Goal: Task Accomplishment & Management: Use online tool/utility

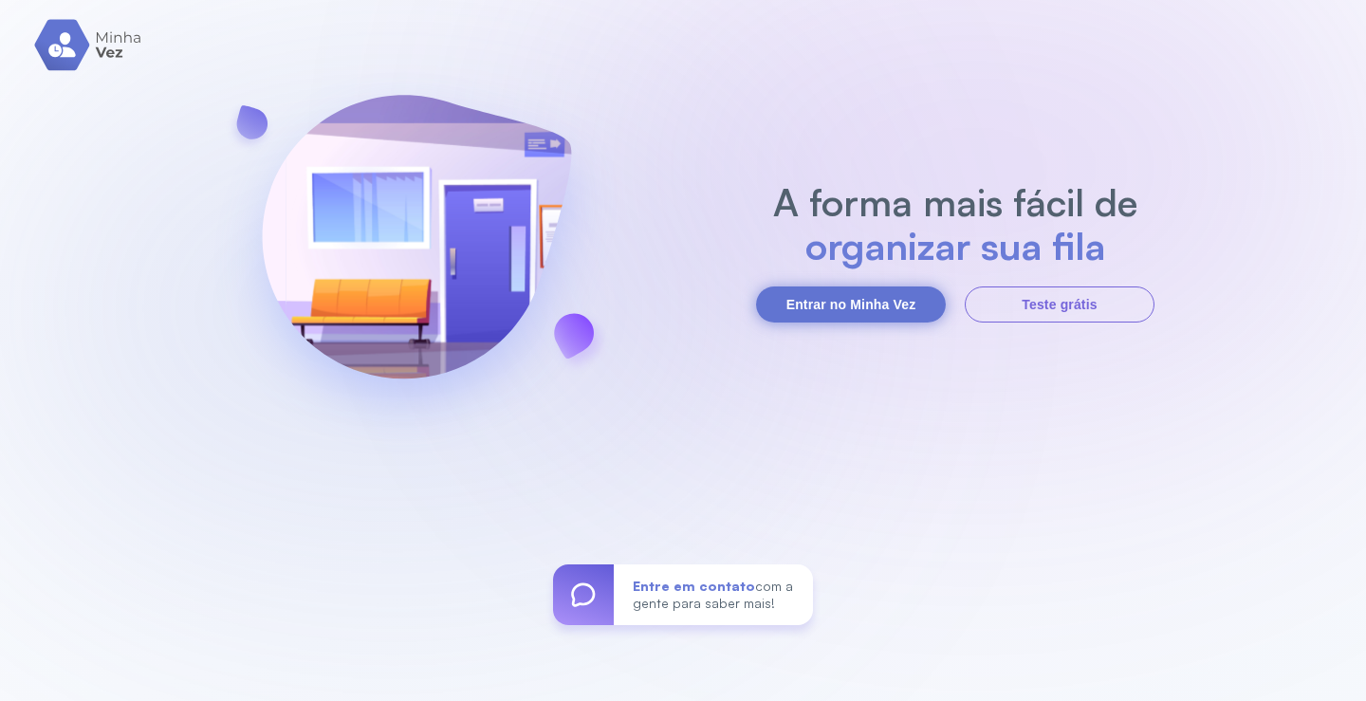
click at [881, 301] on button "Entrar no Minha Vez" at bounding box center [851, 304] width 190 height 36
click at [854, 308] on button "Entrar no Minha Vez" at bounding box center [851, 304] width 190 height 36
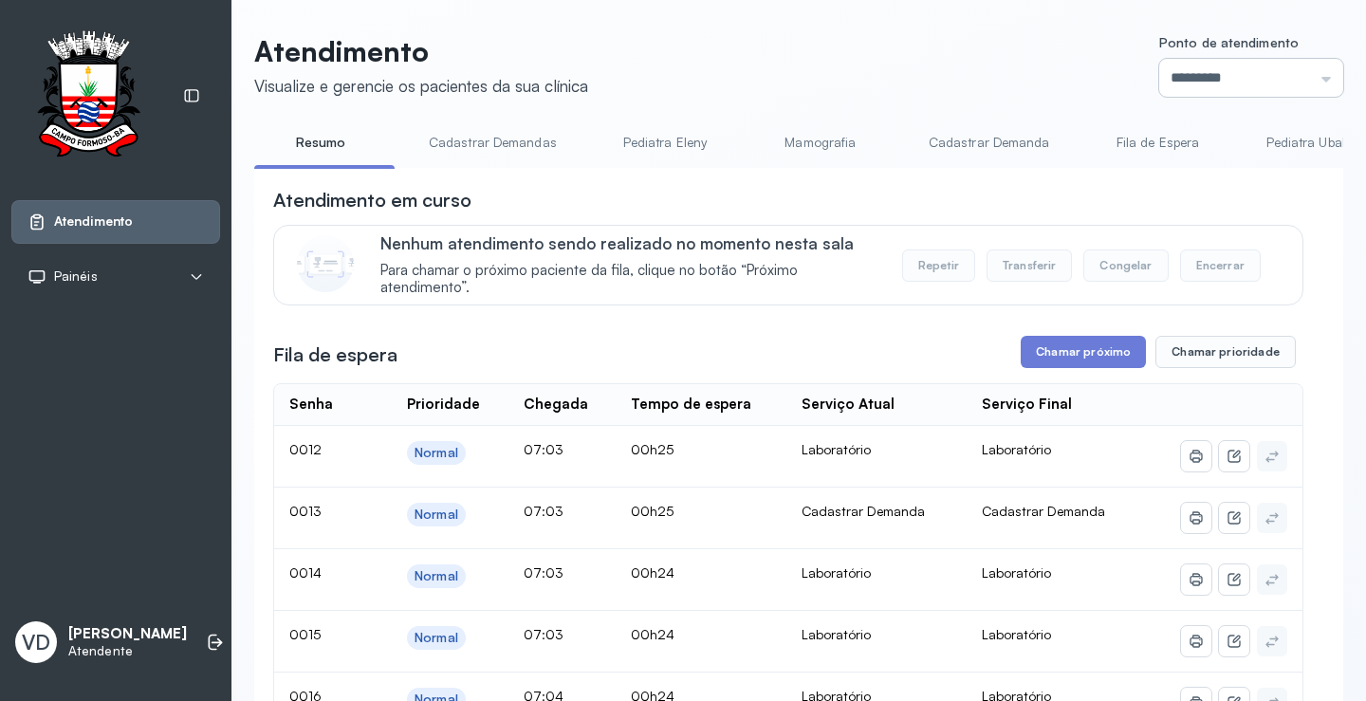
click at [1301, 70] on input "*********" at bounding box center [1251, 78] width 184 height 38
type input "*********"
click at [1062, 363] on button "Chamar próximo" at bounding box center [1082, 352] width 125 height 32
click at [1055, 348] on button "Chamar próximo" at bounding box center [1082, 352] width 125 height 32
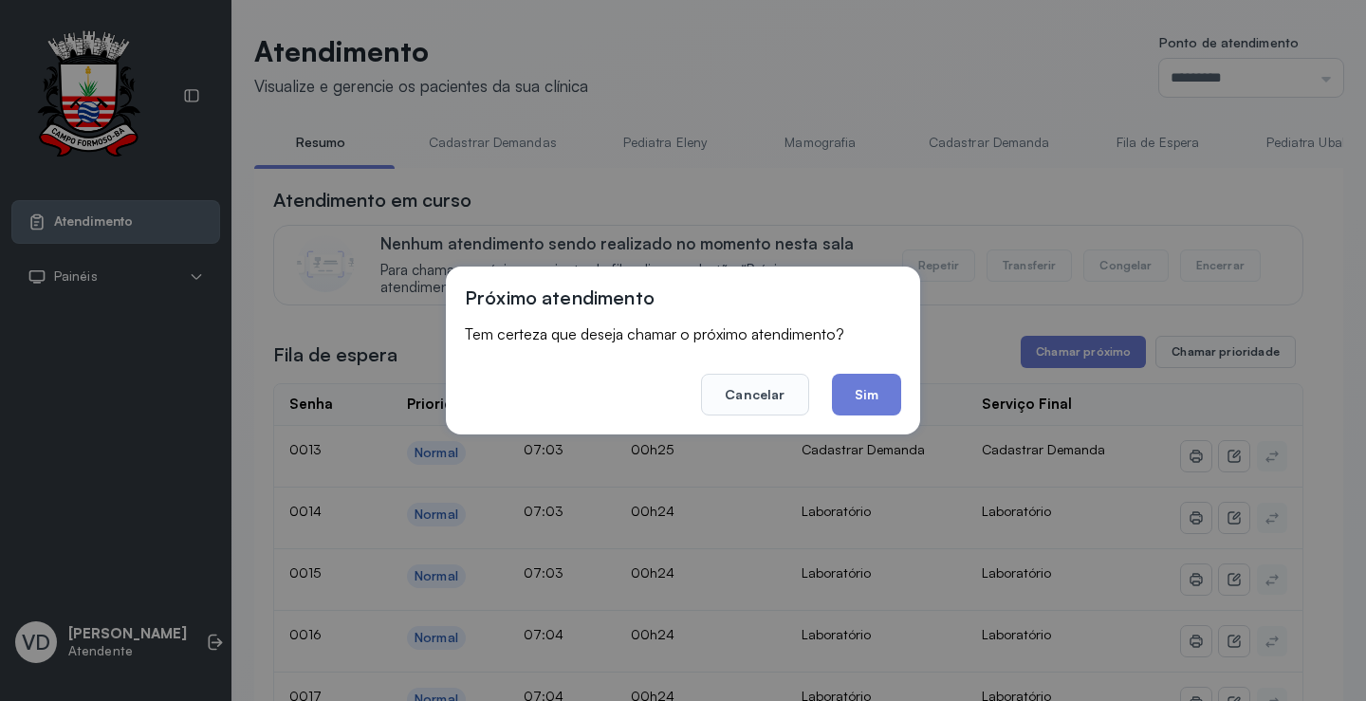
click at [838, 384] on button "Sim" at bounding box center [866, 395] width 69 height 42
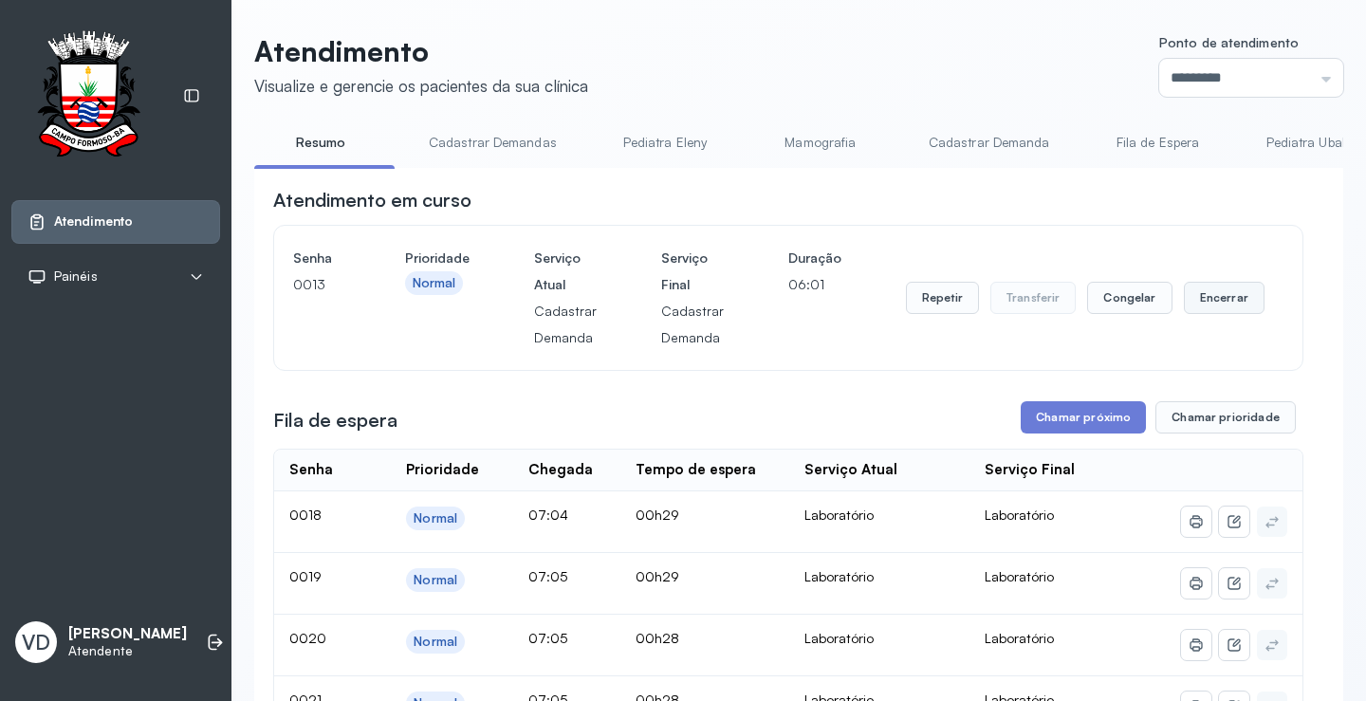
click at [1220, 292] on button "Encerrar" at bounding box center [1224, 298] width 81 height 32
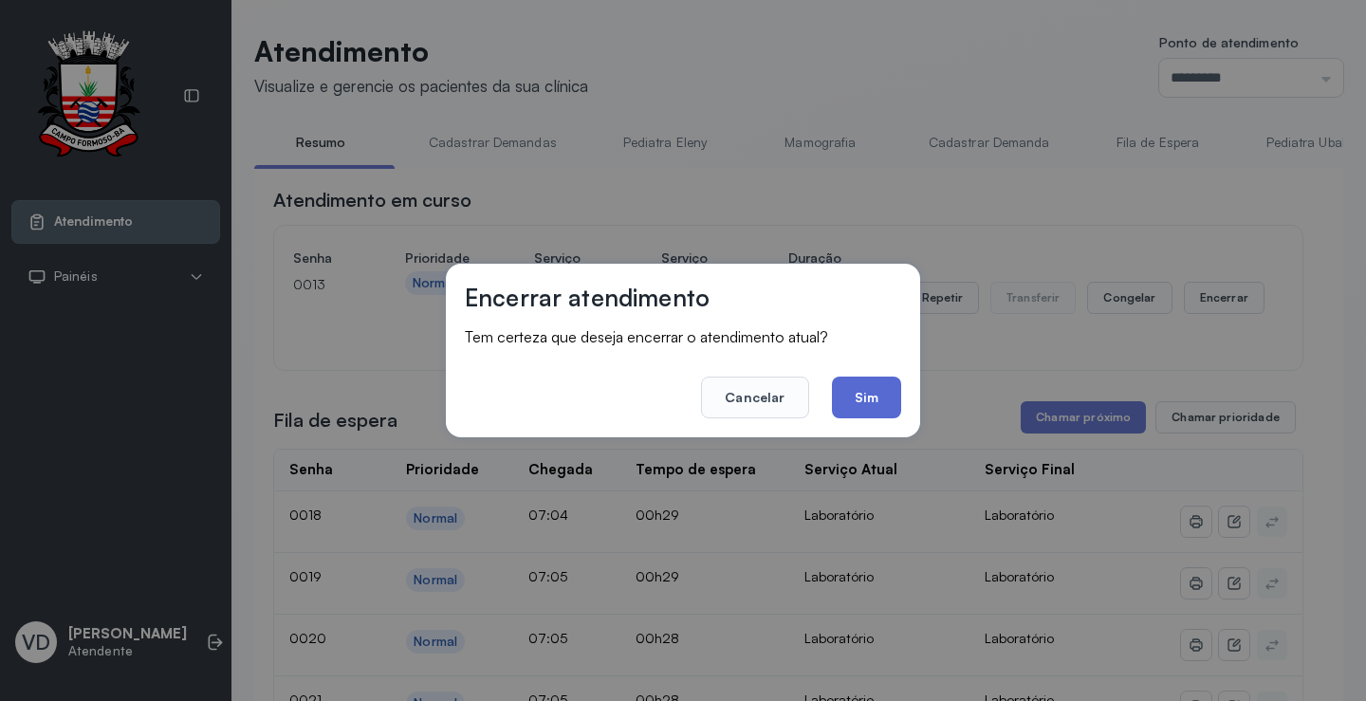
click at [866, 383] on button "Sim" at bounding box center [866, 397] width 69 height 42
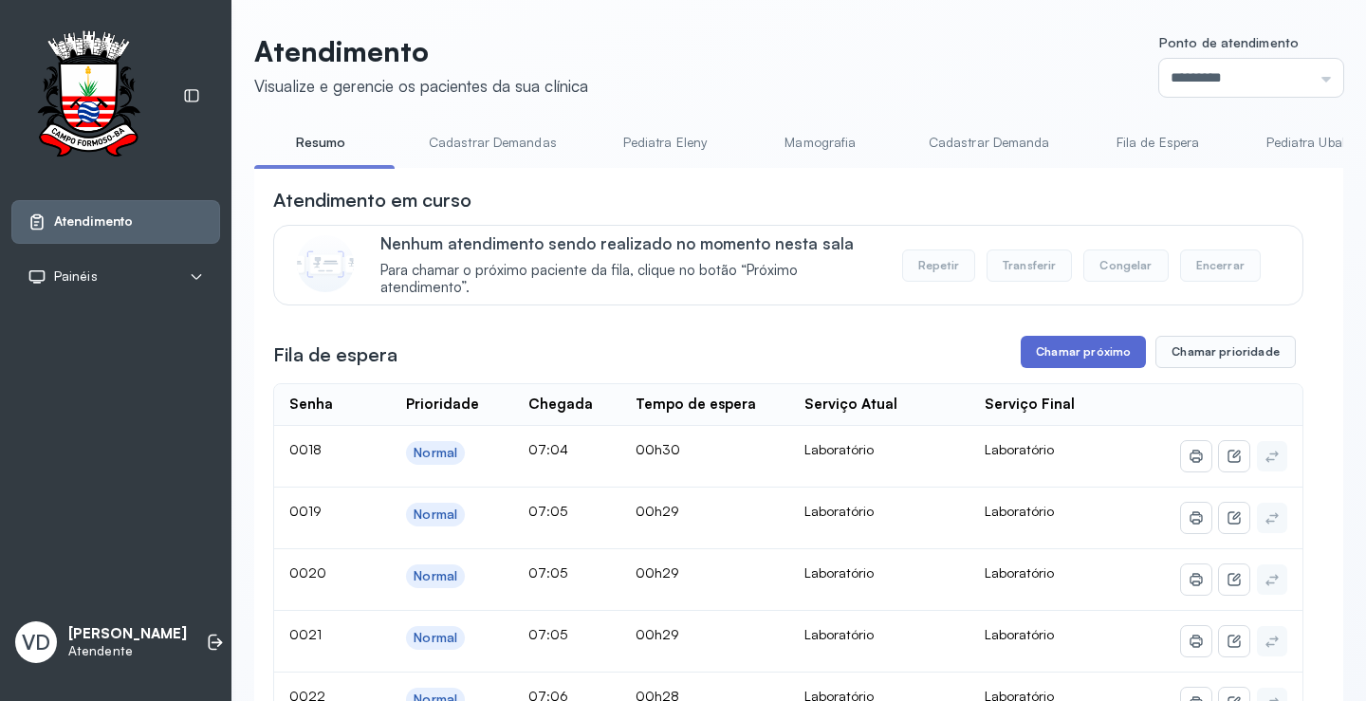
click at [1040, 362] on button "Chamar próximo" at bounding box center [1082, 352] width 125 height 32
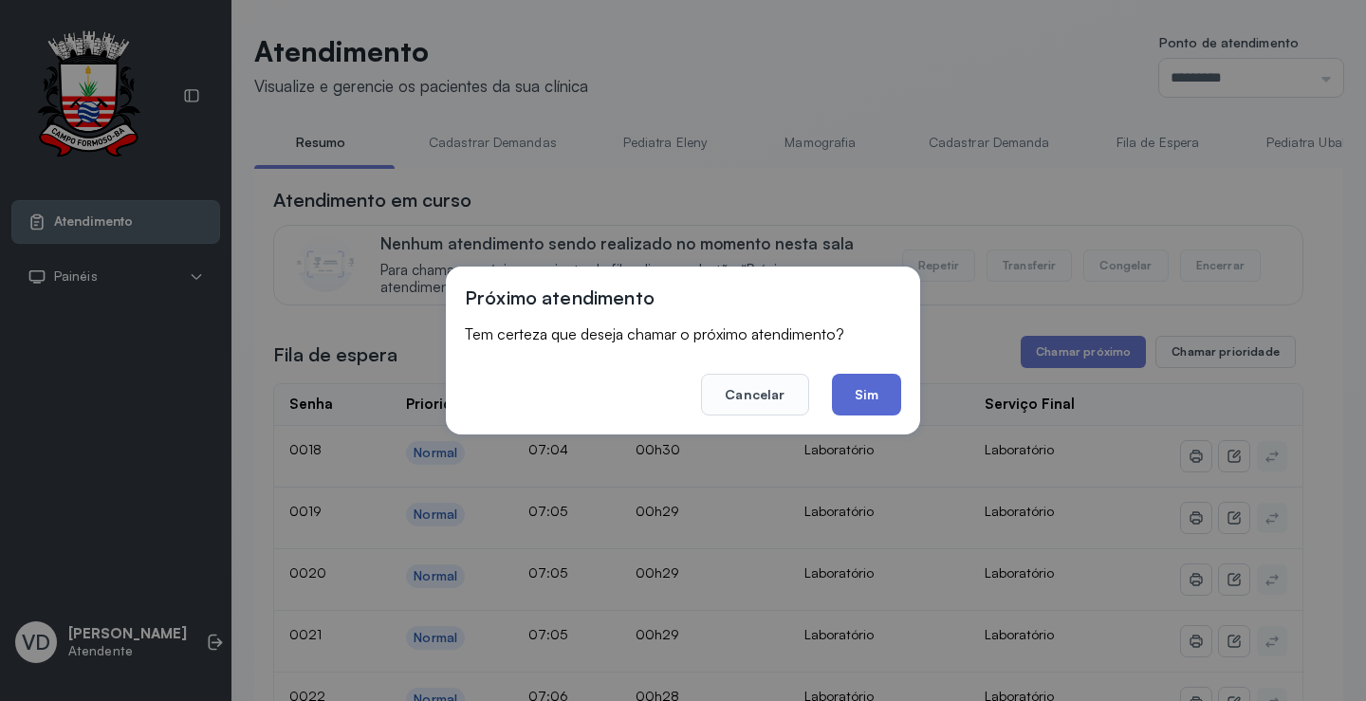
click at [862, 382] on button "Sim" at bounding box center [866, 395] width 69 height 42
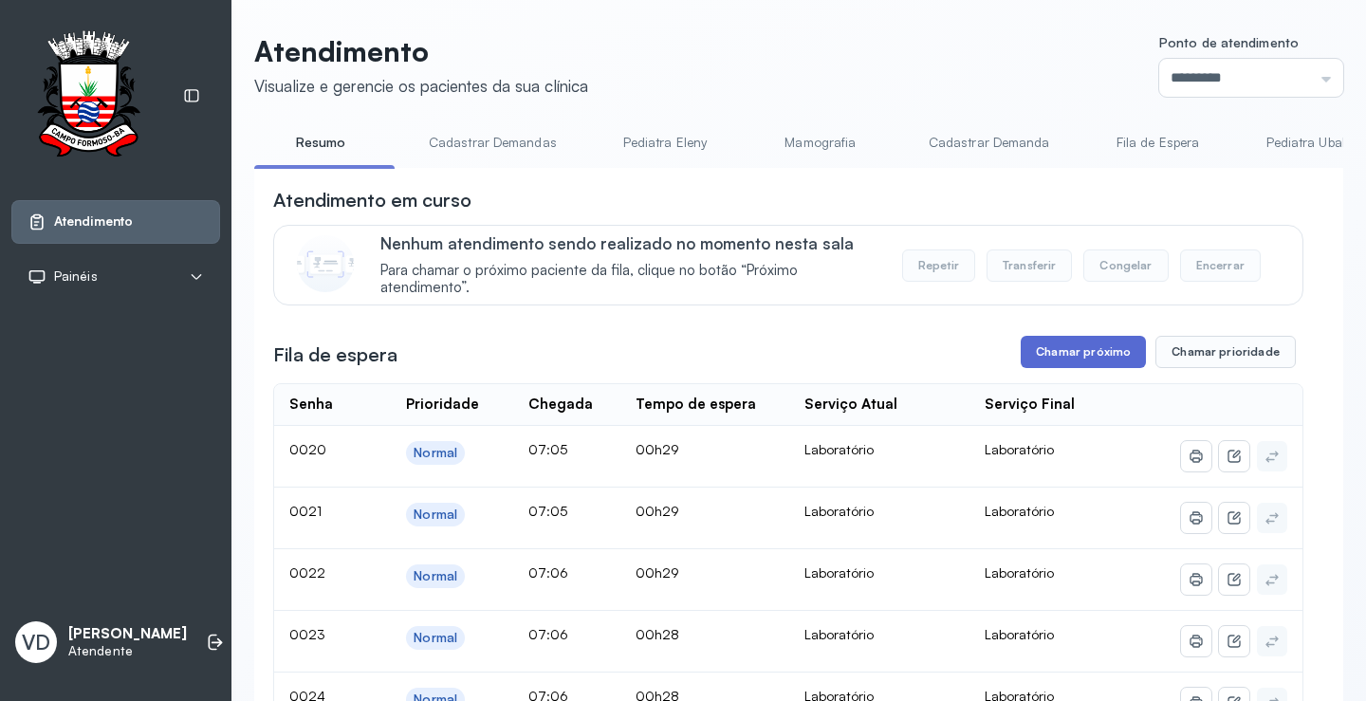
click at [1121, 350] on button "Chamar próximo" at bounding box center [1082, 352] width 125 height 32
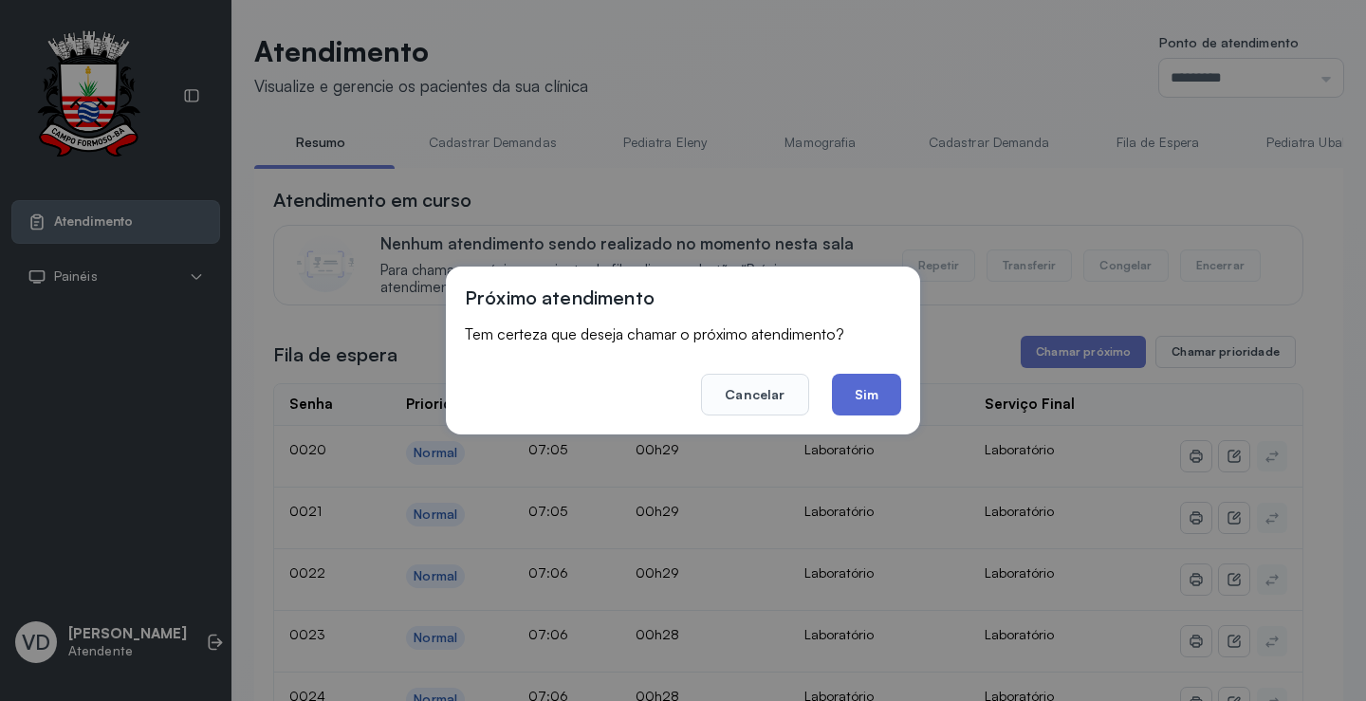
click at [871, 386] on button "Sim" at bounding box center [866, 395] width 69 height 42
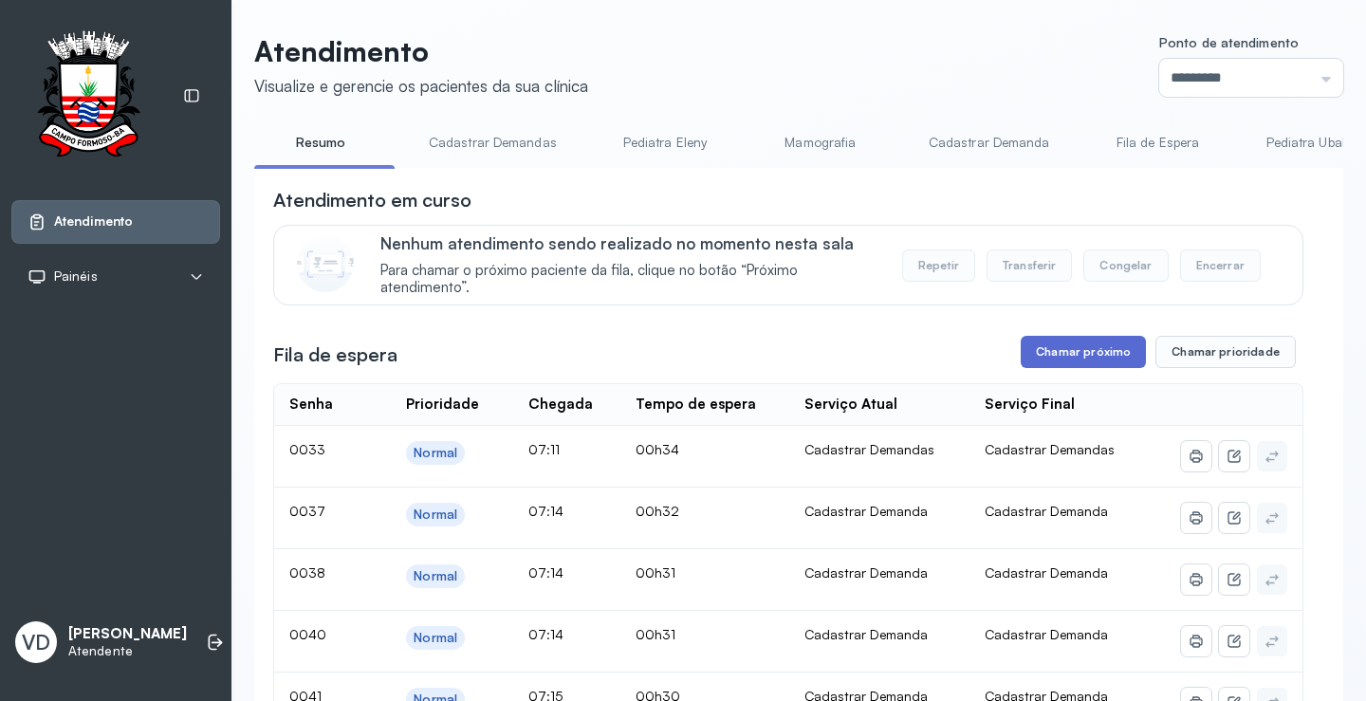
click at [1036, 353] on button "Chamar próximo" at bounding box center [1082, 352] width 125 height 32
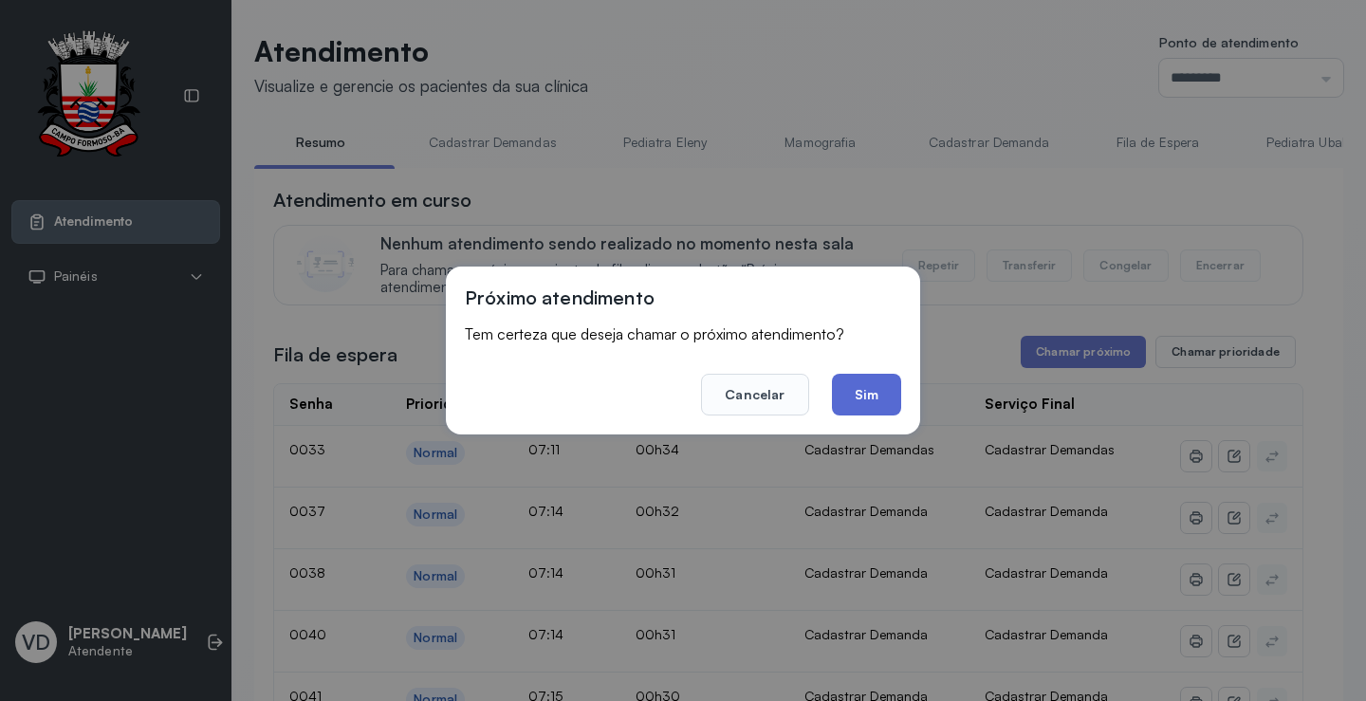
click at [882, 384] on button "Sim" at bounding box center [866, 395] width 69 height 42
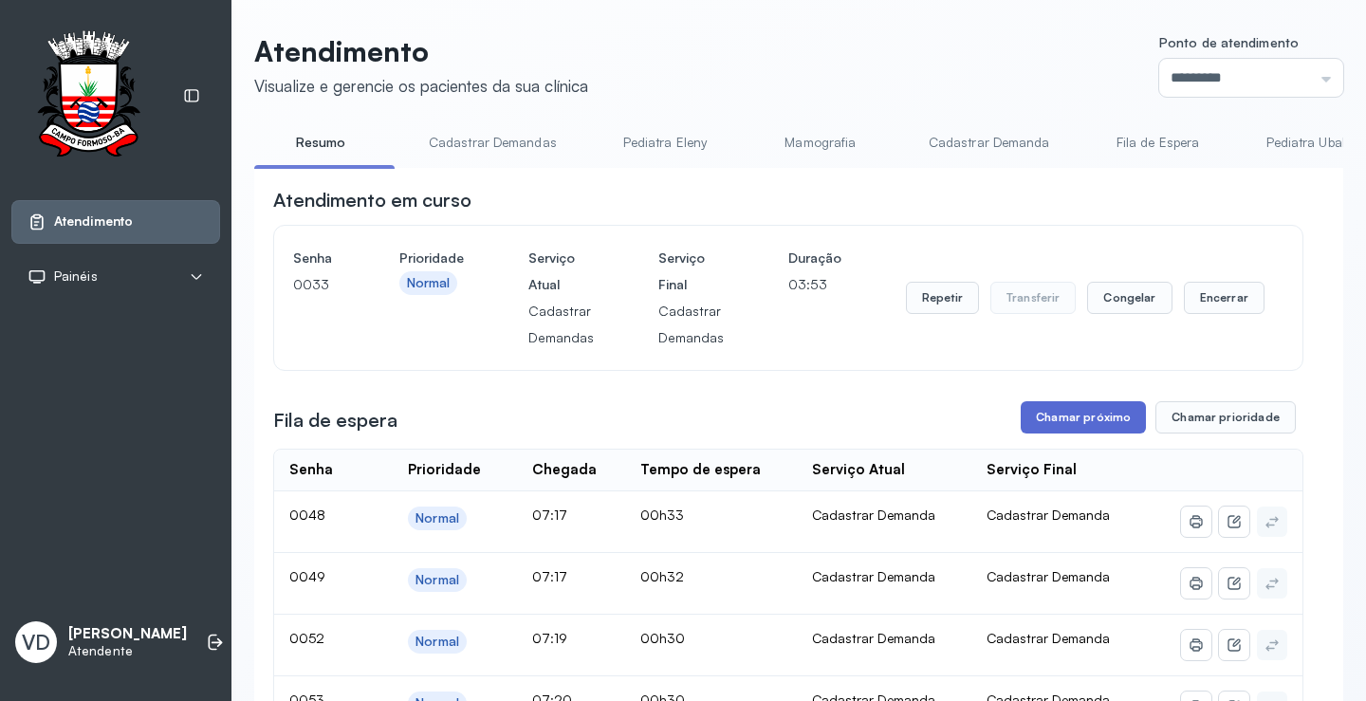
click at [1092, 419] on button "Chamar próximo" at bounding box center [1082, 417] width 125 height 32
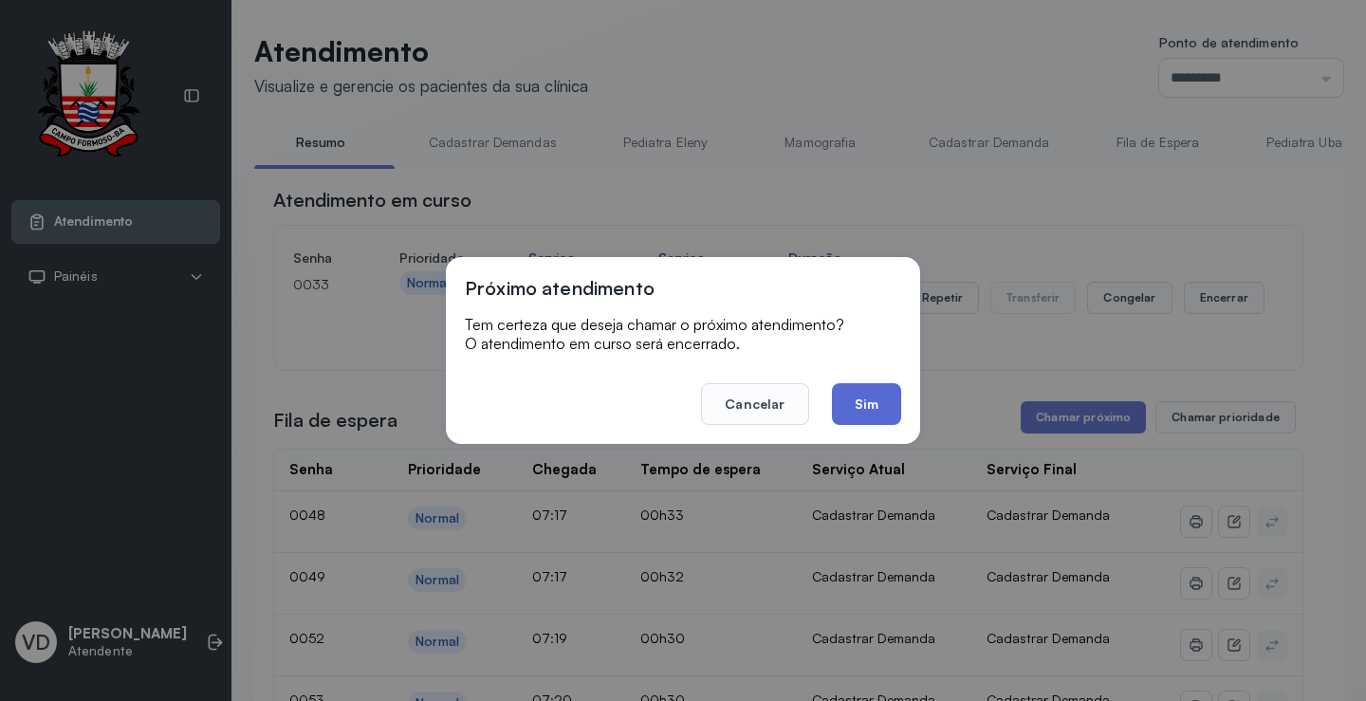
click at [858, 398] on button "Sim" at bounding box center [866, 404] width 69 height 42
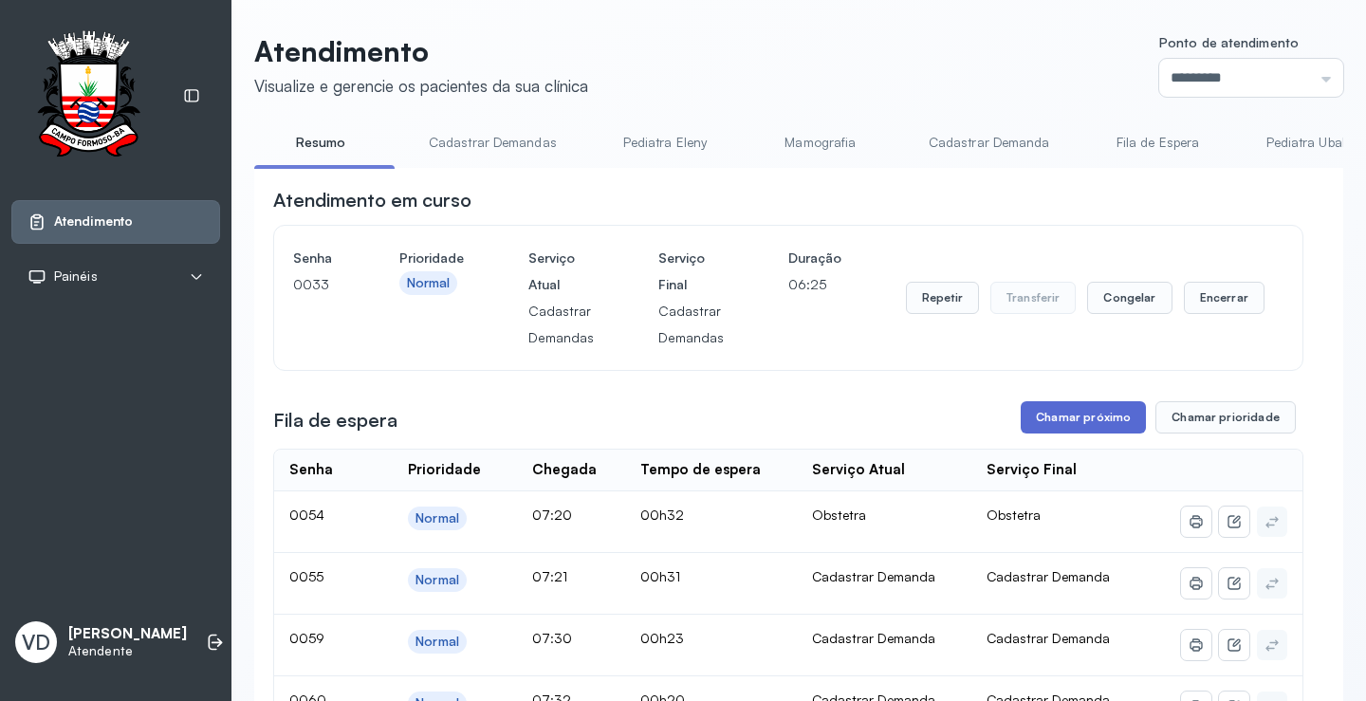
click at [1051, 426] on button "Chamar próximo" at bounding box center [1082, 417] width 125 height 32
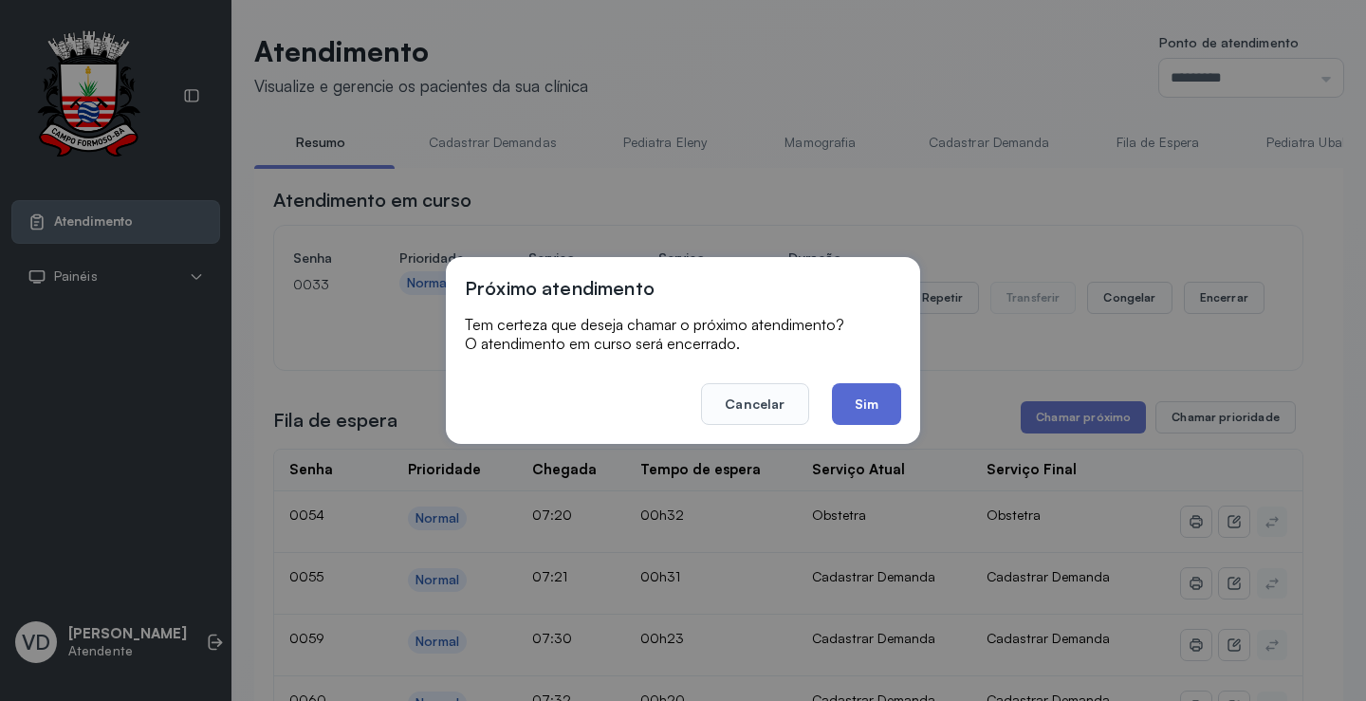
click at [859, 411] on button "Sim" at bounding box center [866, 404] width 69 height 42
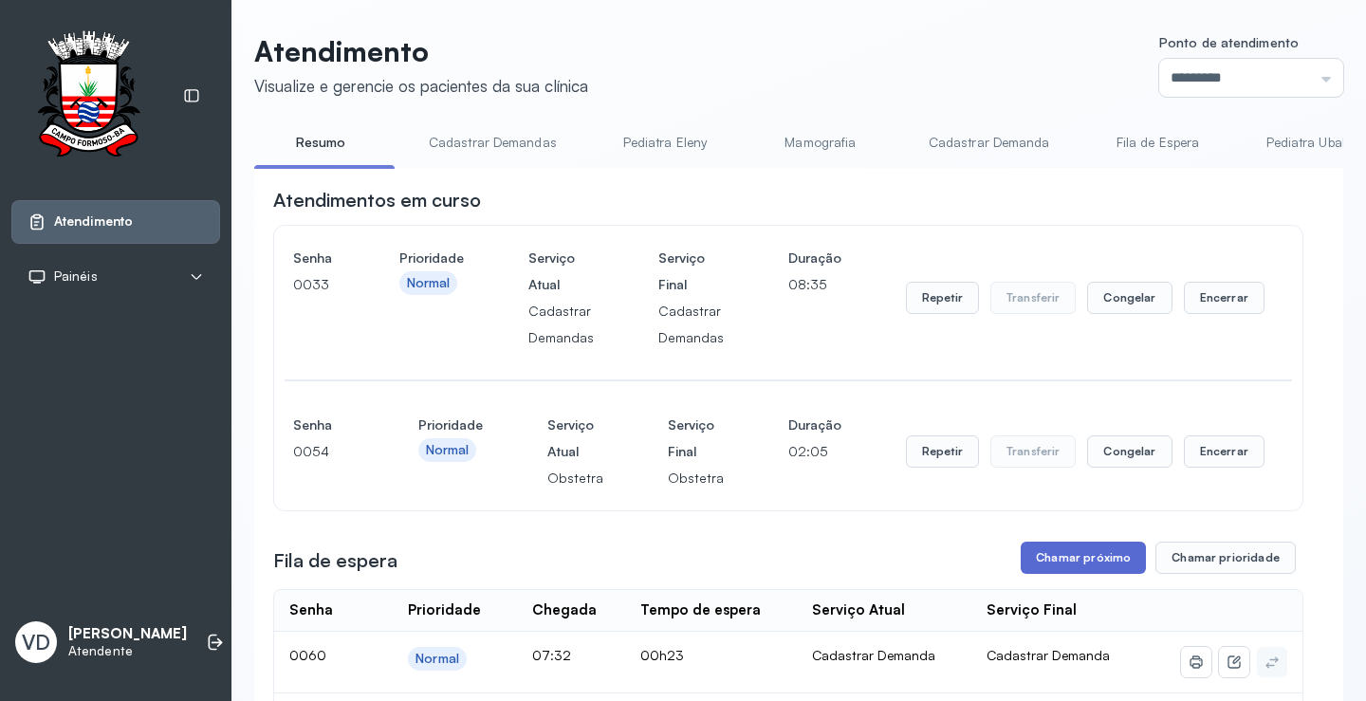
click at [1061, 554] on button "Chamar próximo" at bounding box center [1082, 557] width 125 height 32
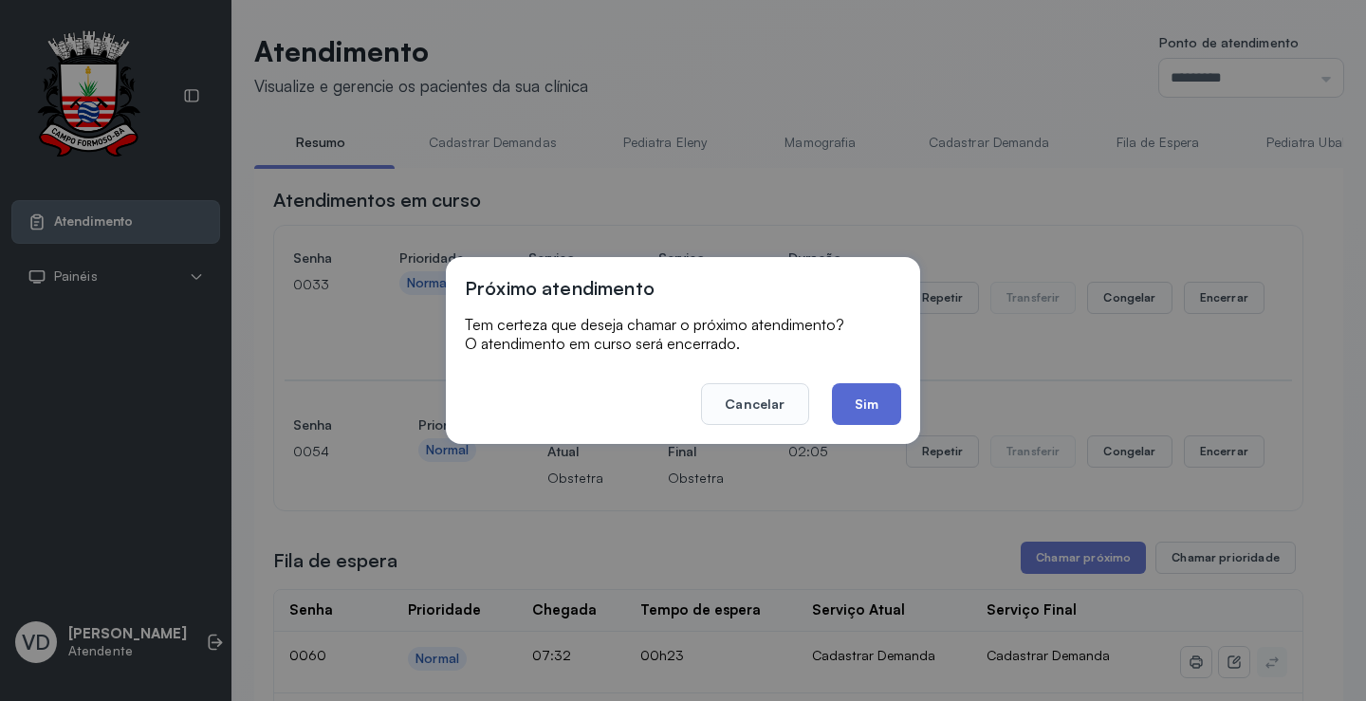
click at [855, 402] on button "Sim" at bounding box center [866, 404] width 69 height 42
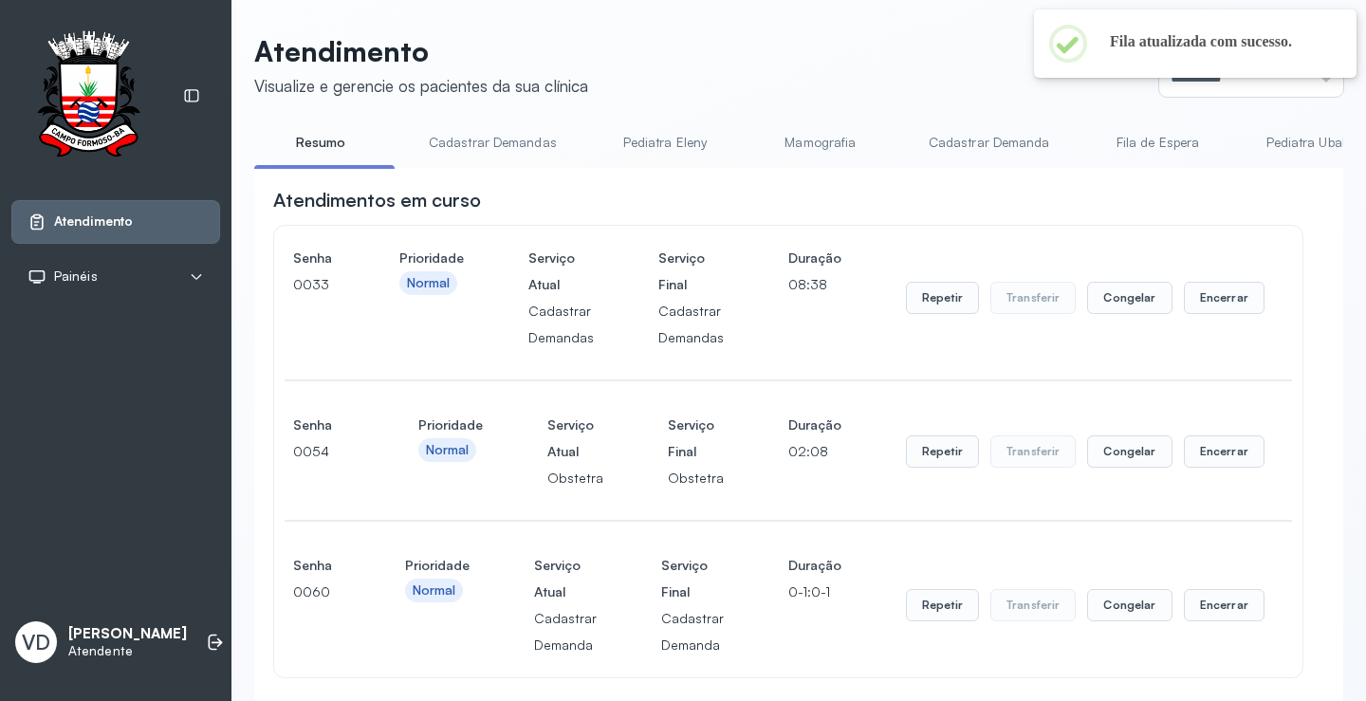
scroll to position [1, 0]
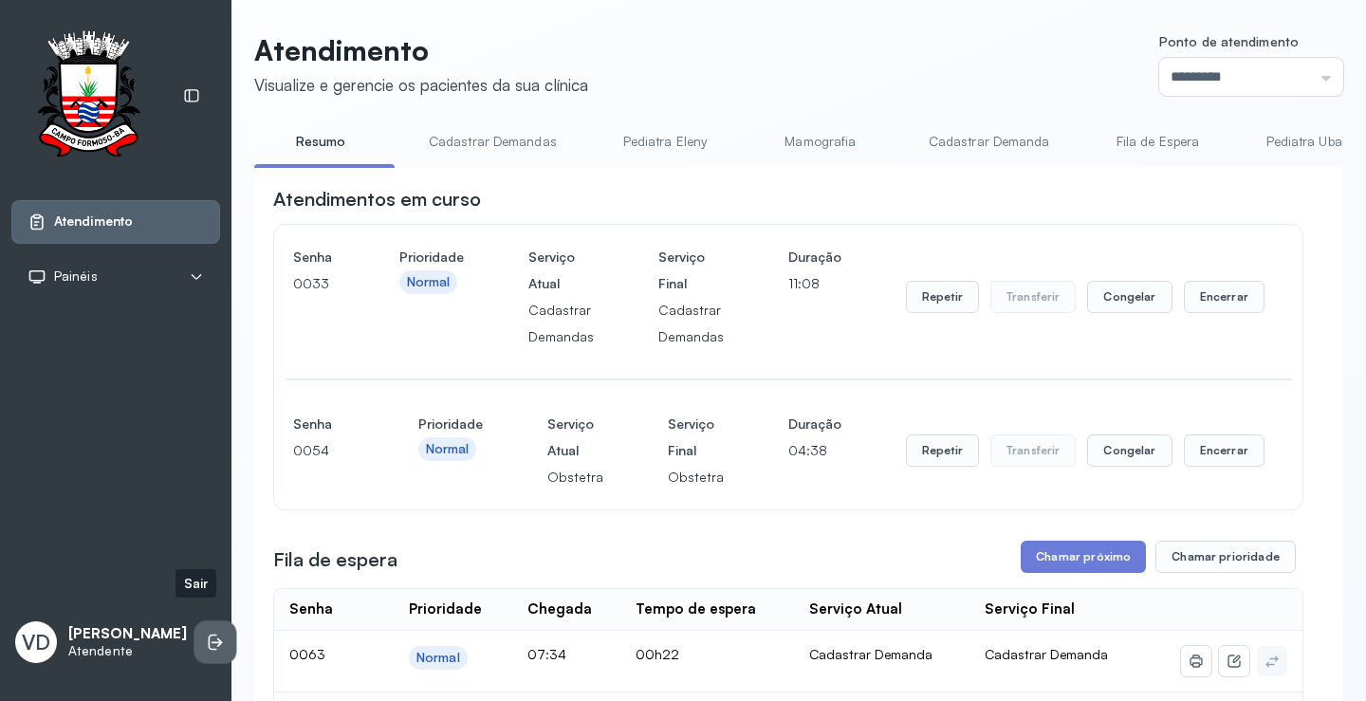
click at [201, 621] on li at bounding box center [215, 642] width 42 height 42
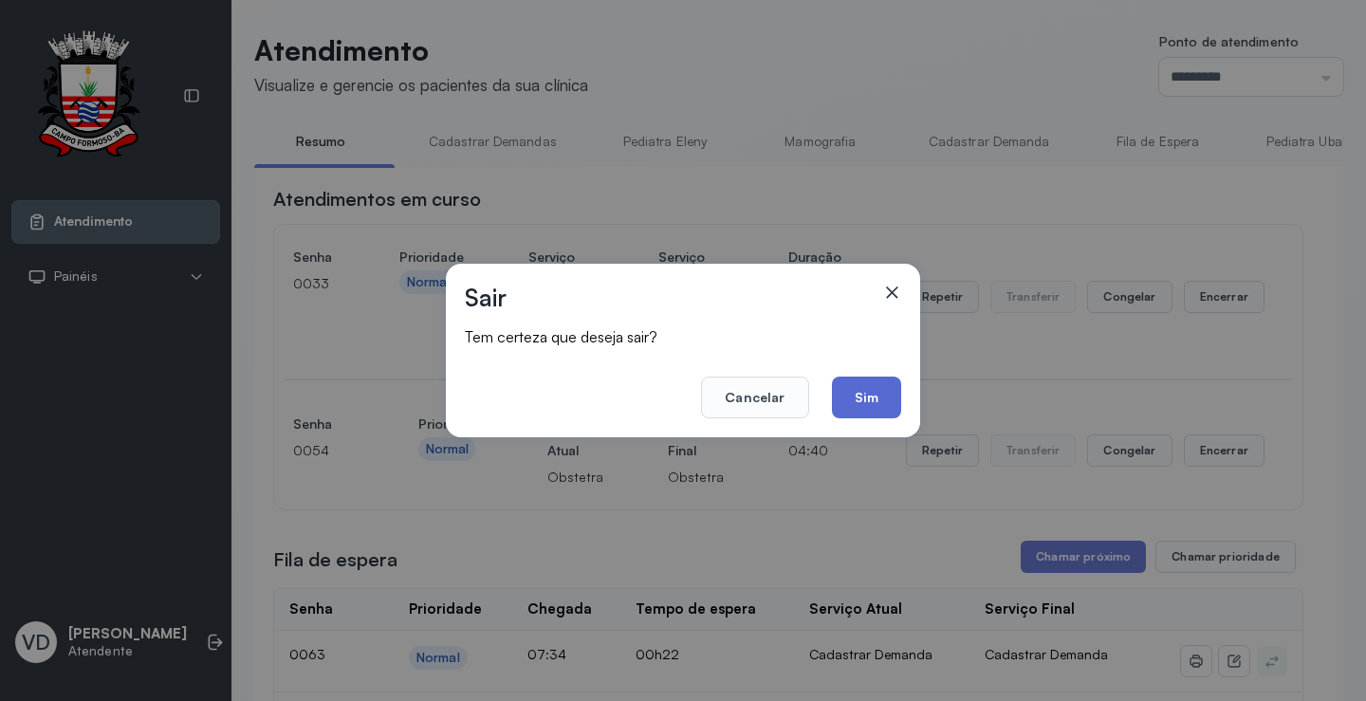
click at [859, 391] on button "Sim" at bounding box center [866, 397] width 69 height 42
